Goal: Task Accomplishment & Management: Manage account settings

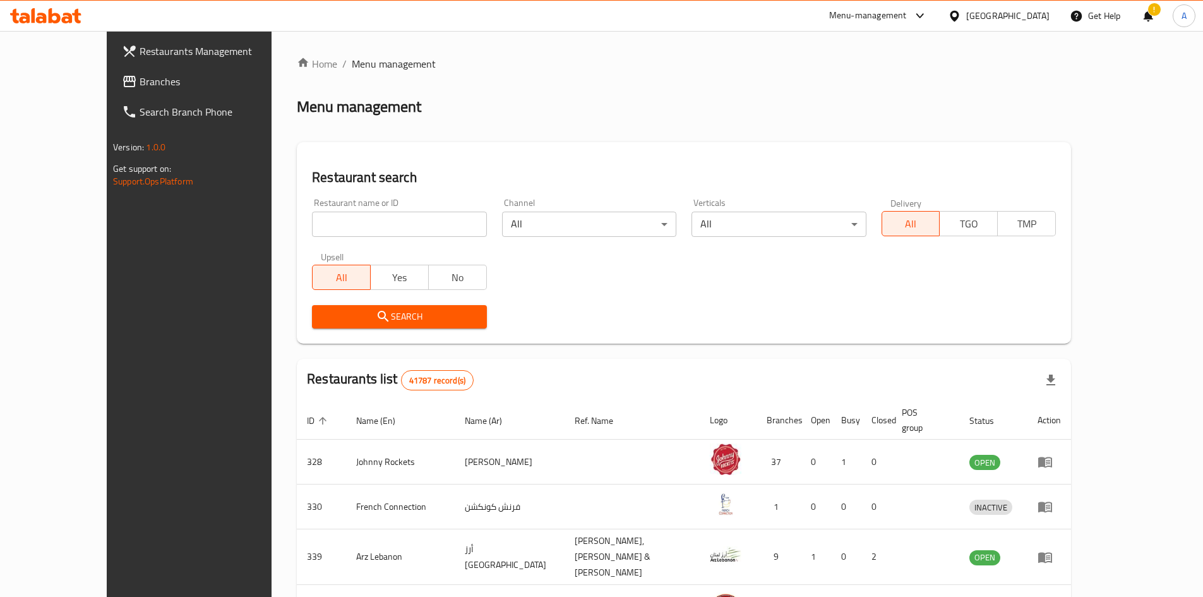
click at [337, 219] on input "search" at bounding box center [399, 224] width 174 height 25
paste input "778027"
click button "Search" at bounding box center [399, 316] width 174 height 23
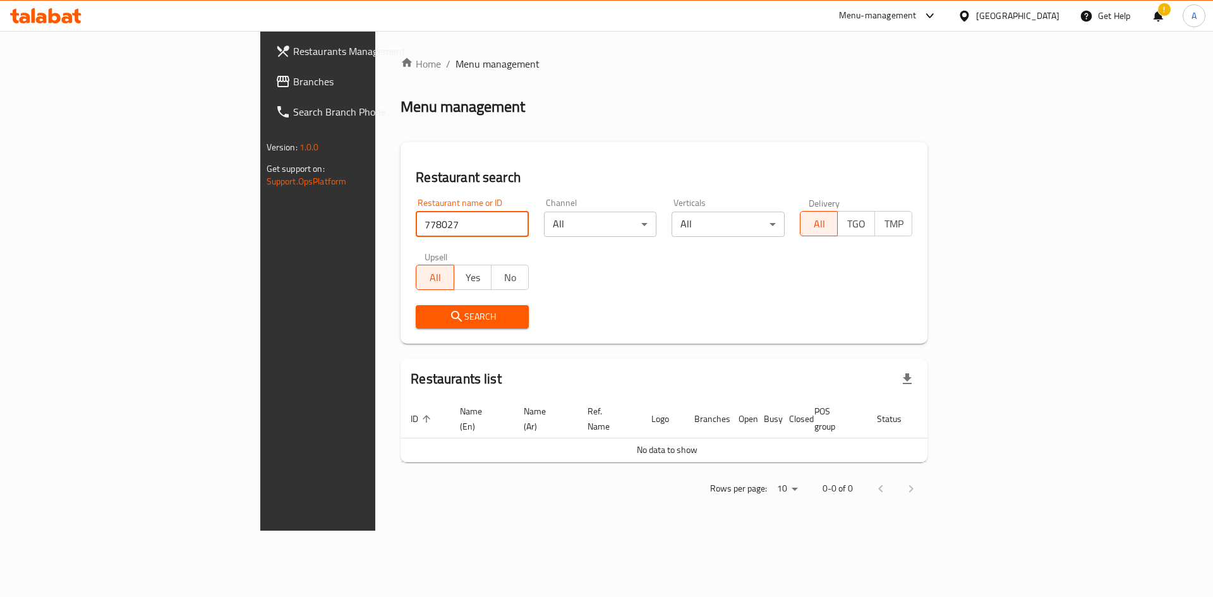
click at [416, 232] on input "778027" at bounding box center [472, 224] width 113 height 25
click at [416, 219] on input "778027" at bounding box center [472, 224] width 113 height 25
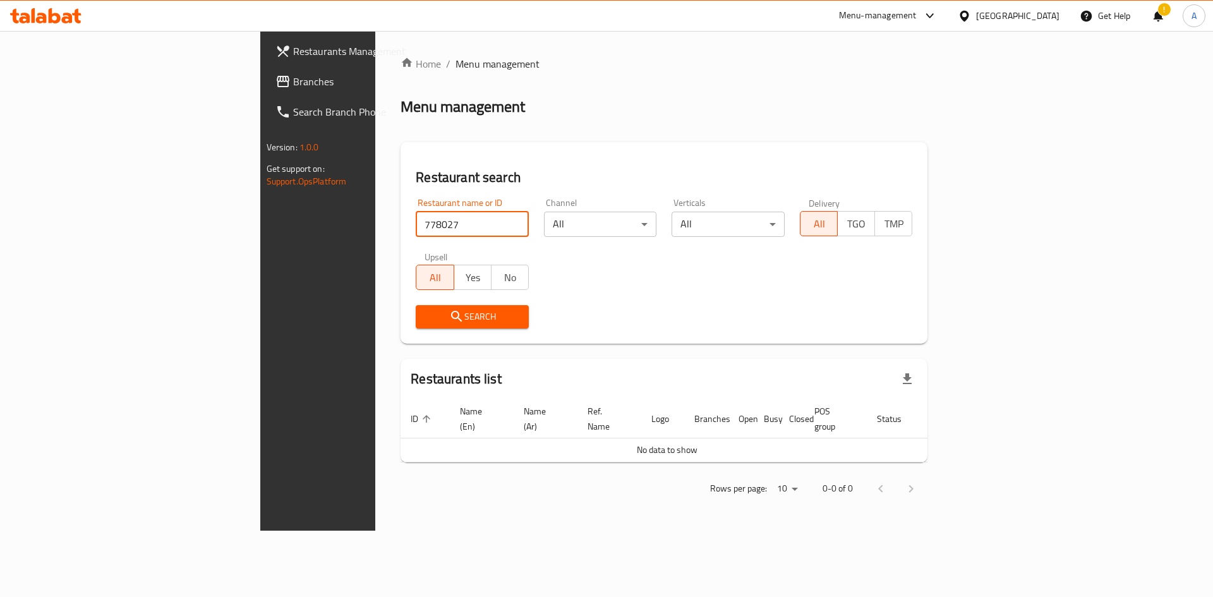
paste input "KHAMEER W SHAI CAFETERIA"
type input "KHAMEER W SHAI CAFETERIA"
click button "Search" at bounding box center [472, 316] width 113 height 23
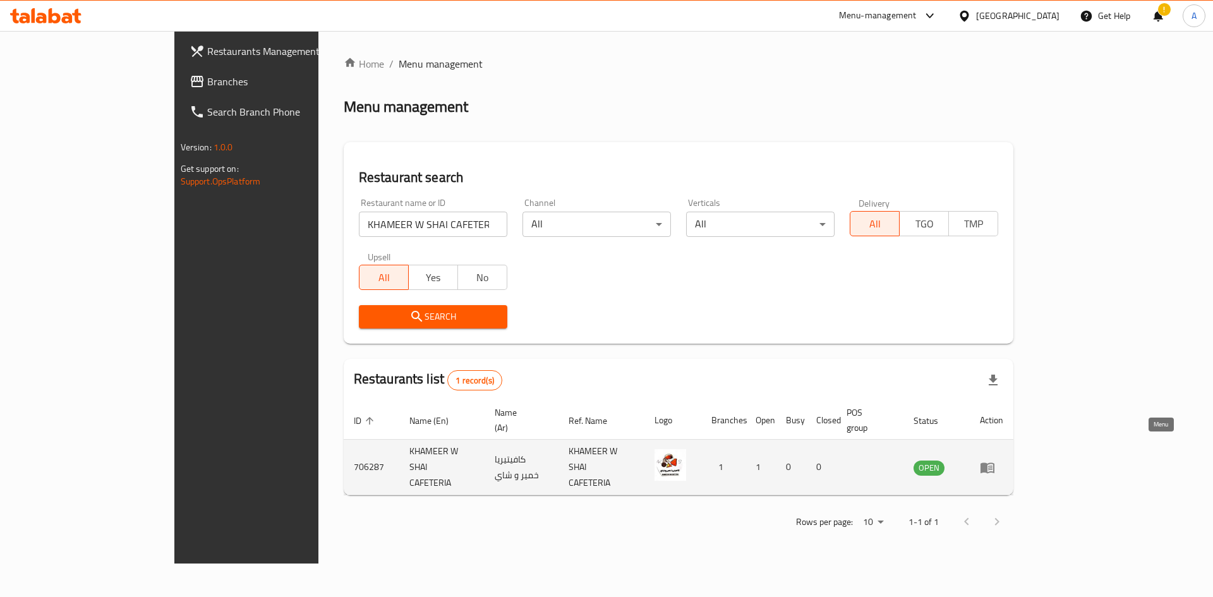
click at [995, 460] on icon "enhanced table" at bounding box center [987, 467] width 15 height 15
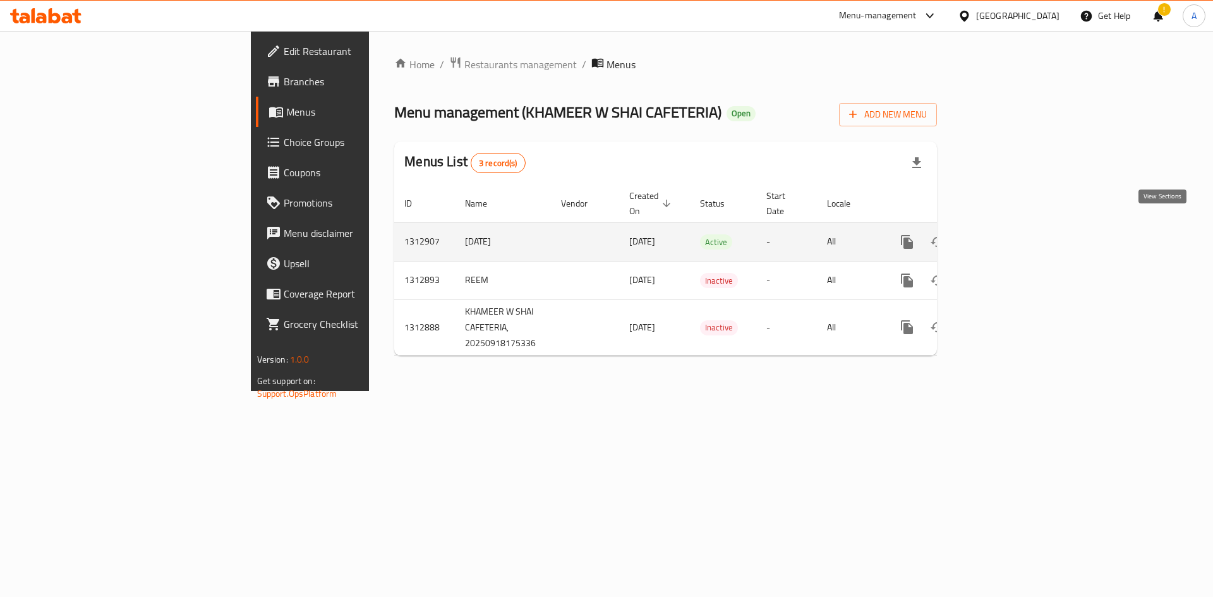
click at [1005, 234] on icon "enhanced table" at bounding box center [997, 241] width 15 height 15
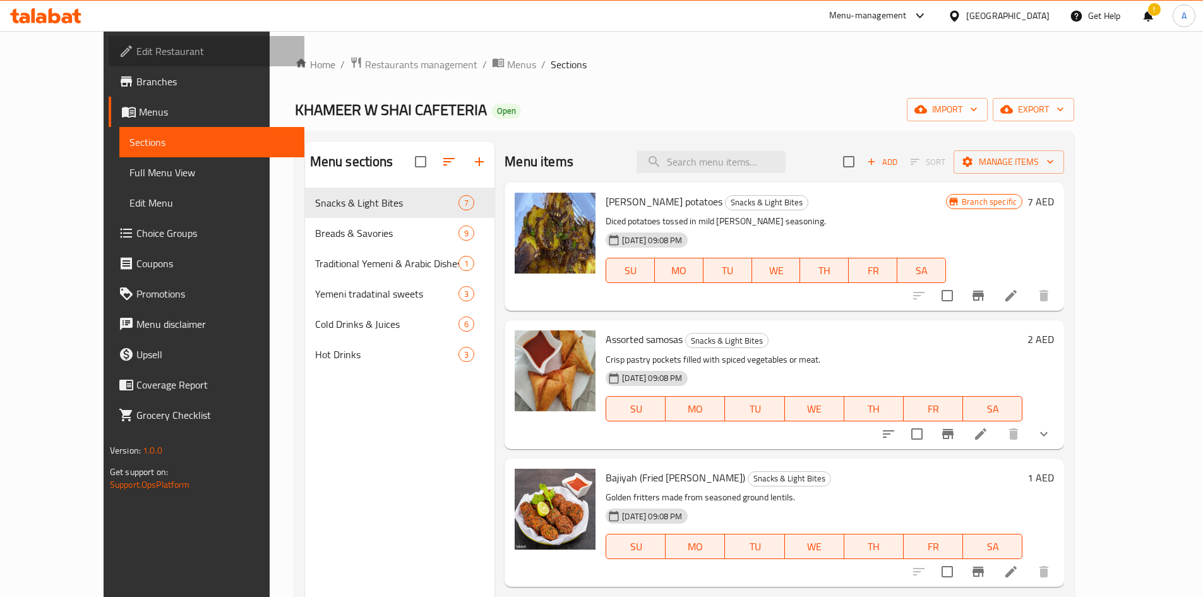
click at [136, 44] on span "Edit Restaurant" at bounding box center [215, 51] width 158 height 15
